Goal: Find specific page/section: Find specific page/section

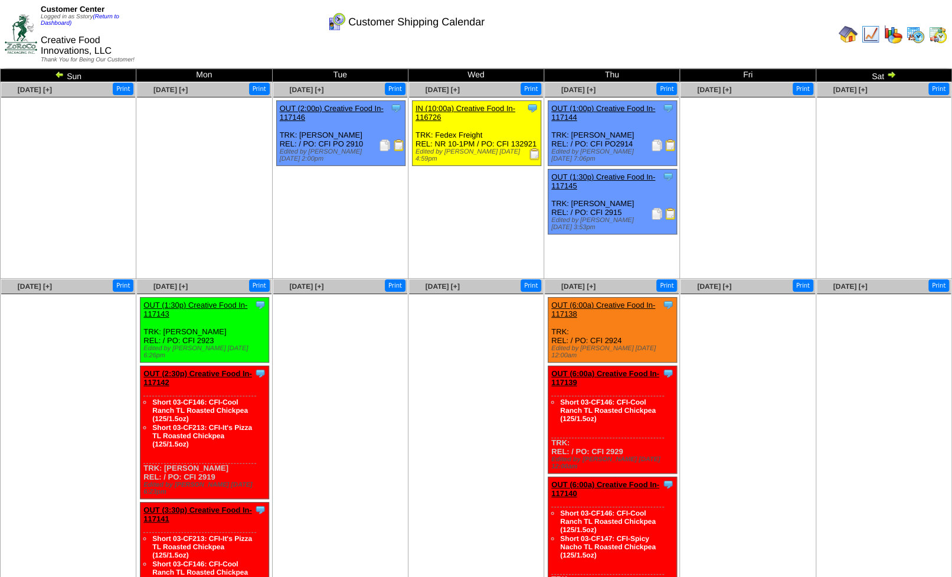
click at [668, 145] on img at bounding box center [671, 145] width 12 height 12
click at [669, 208] on img at bounding box center [671, 214] width 12 height 12
click at [671, 142] on img at bounding box center [671, 145] width 12 height 12
click at [668, 208] on img at bounding box center [671, 214] width 12 height 12
click at [917, 36] on img at bounding box center [915, 34] width 19 height 19
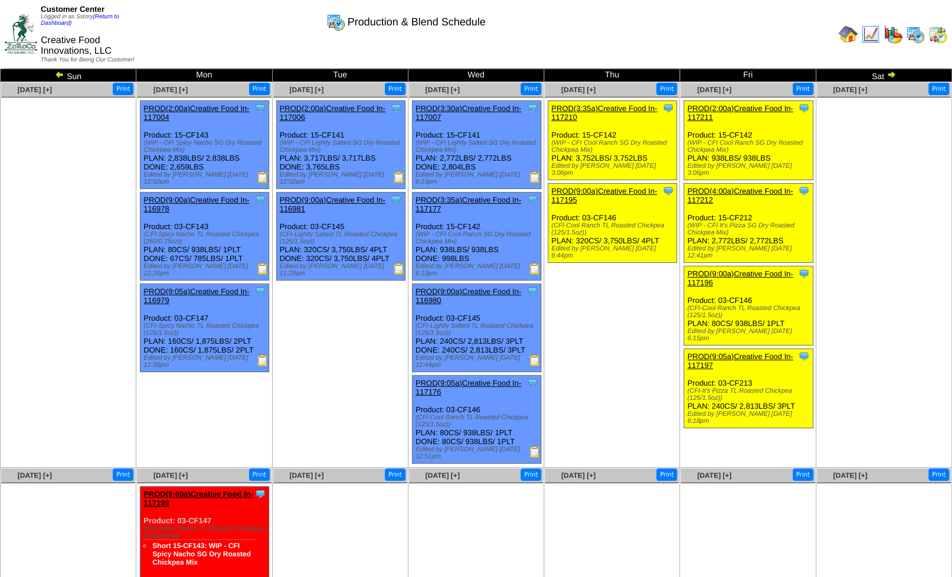
click at [887, 78] on img at bounding box center [891, 74] width 9 height 9
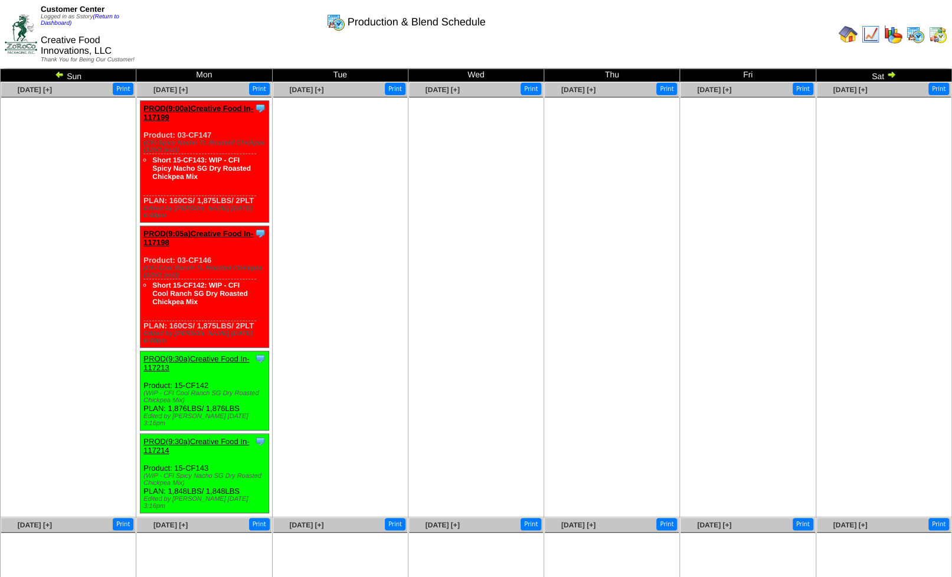
click at [887, 78] on img at bounding box center [891, 74] width 9 height 9
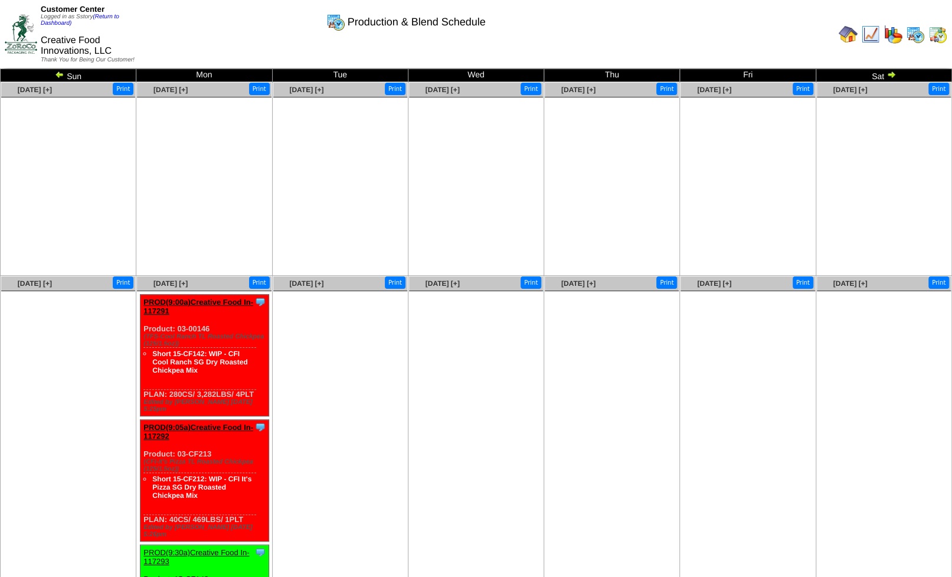
click at [889, 77] on img at bounding box center [891, 74] width 9 height 9
